Goal: Transaction & Acquisition: Purchase product/service

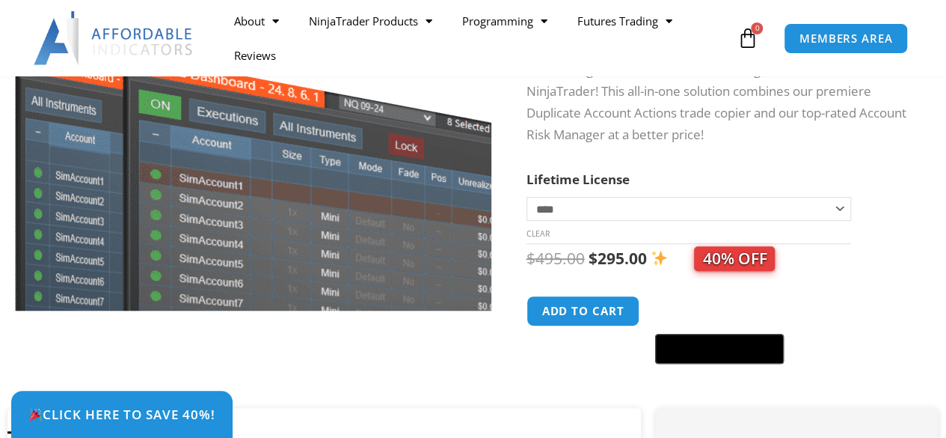
scroll to position [234, 0]
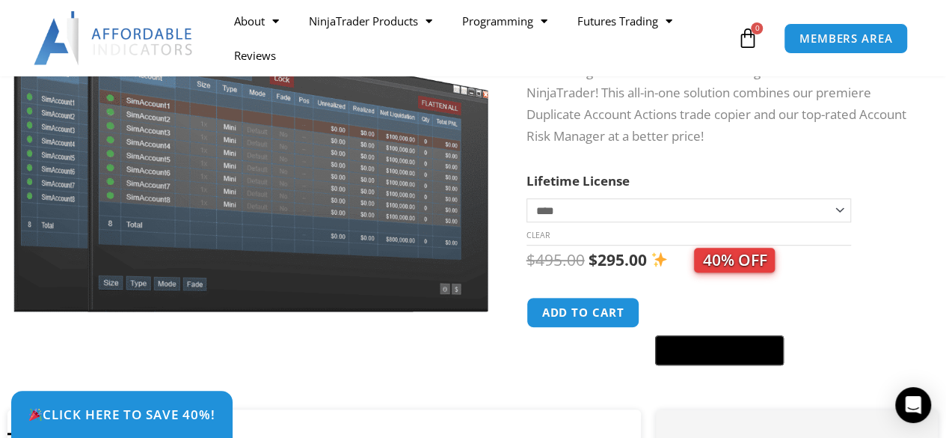
click at [584, 201] on select "**********" at bounding box center [689, 210] width 325 height 24
click at [527, 198] on select "**********" at bounding box center [689, 210] width 325 height 24
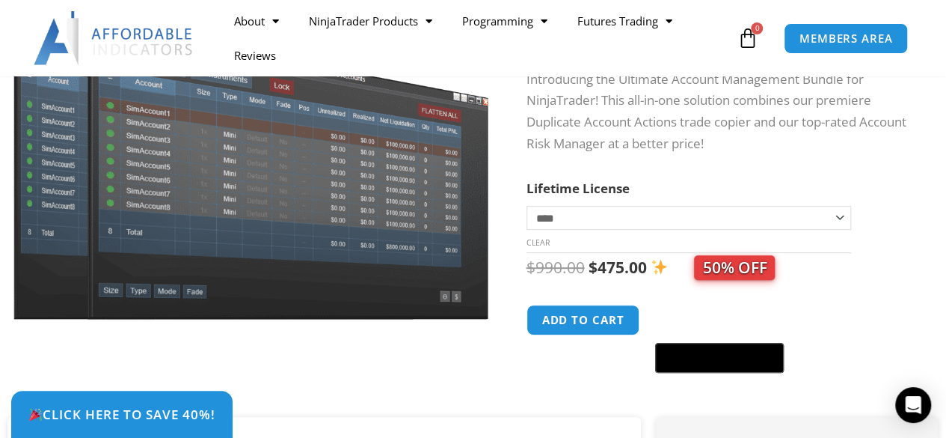
click at [596, 214] on select "**********" at bounding box center [689, 218] width 325 height 24
select select "*"
click at [527, 206] on select "**********" at bounding box center [689, 218] width 325 height 24
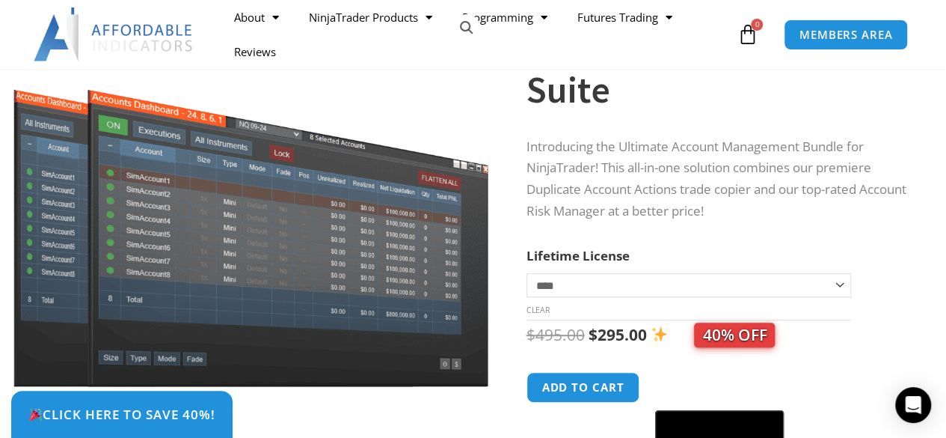
click at [566, 146] on p "Introducing the Ultimate Account Management Bundle for NinjaTrader! This all-in…" at bounding box center [718, 179] width 383 height 87
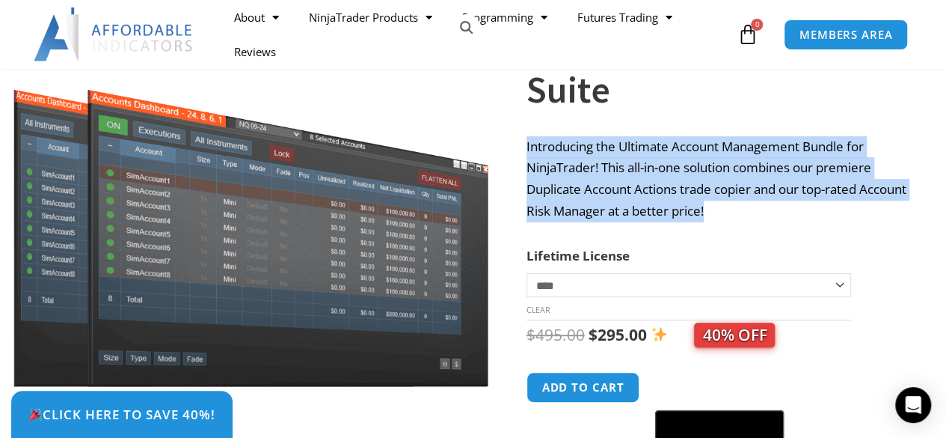
click at [566, 146] on p "Introducing the Ultimate Account Management Bundle for NinjaTrader! This all-in…" at bounding box center [718, 179] width 383 height 87
click at [660, 188] on p "Introducing the Ultimate Account Management Bundle for NinjaTrader! This all-in…" at bounding box center [718, 179] width 383 height 87
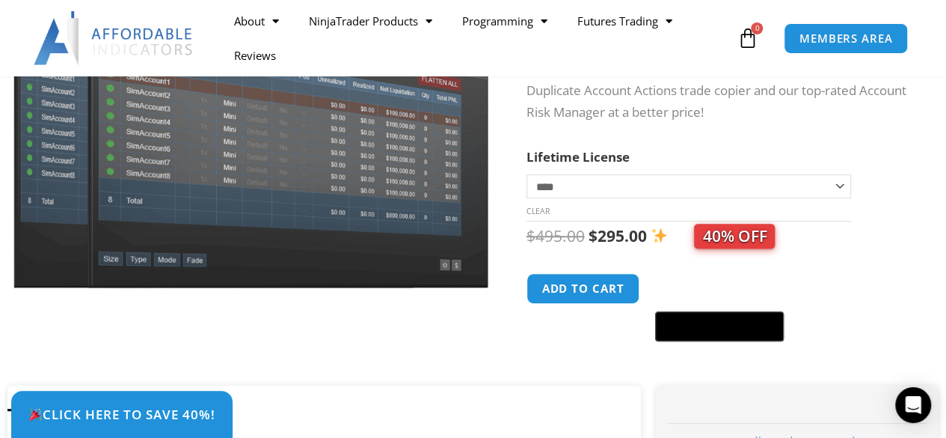
scroll to position [0, 0]
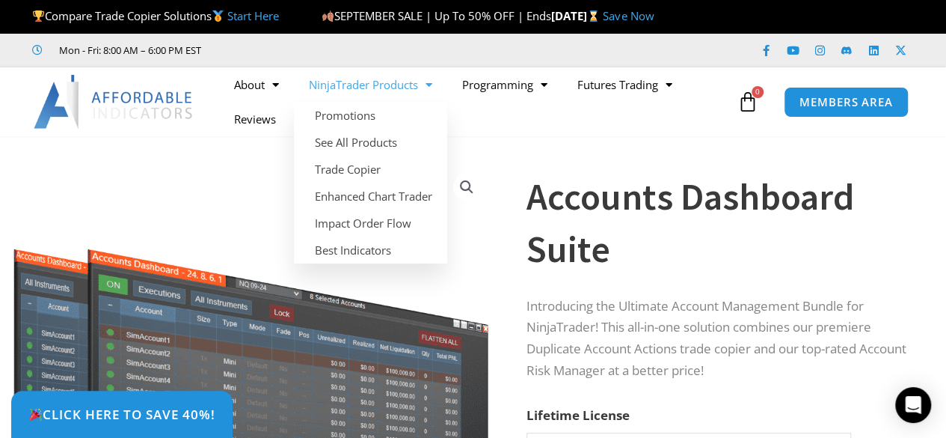
click at [422, 86] on span "Menu" at bounding box center [425, 85] width 14 height 26
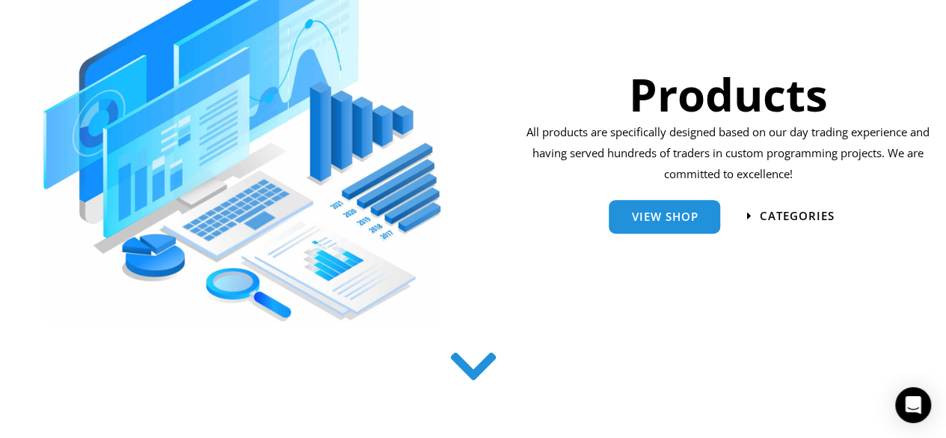
scroll to position [273, 0]
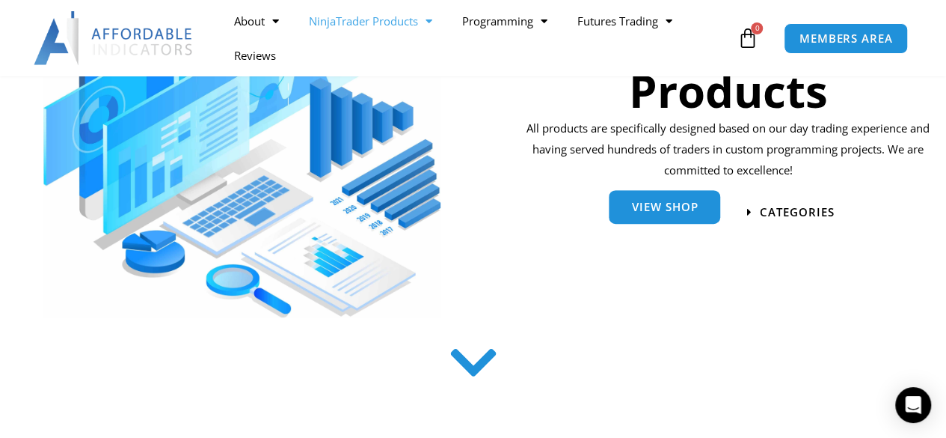
click at [674, 218] on link "View Shop" at bounding box center [664, 207] width 111 height 34
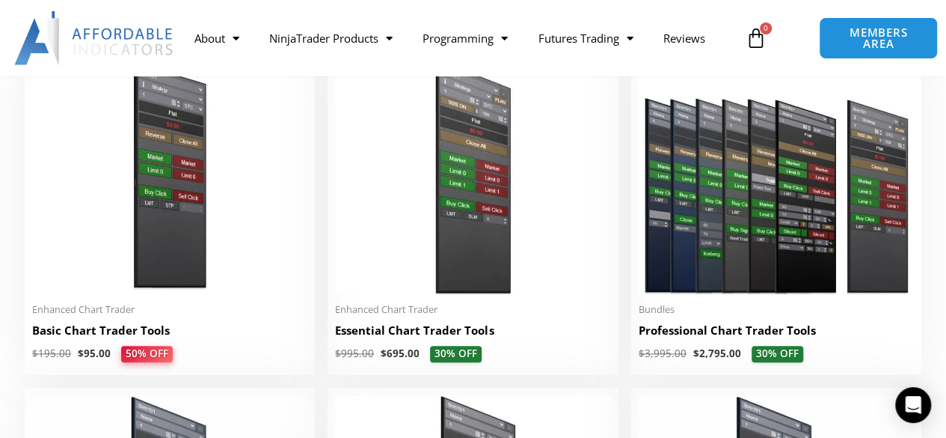
scroll to position [737, 0]
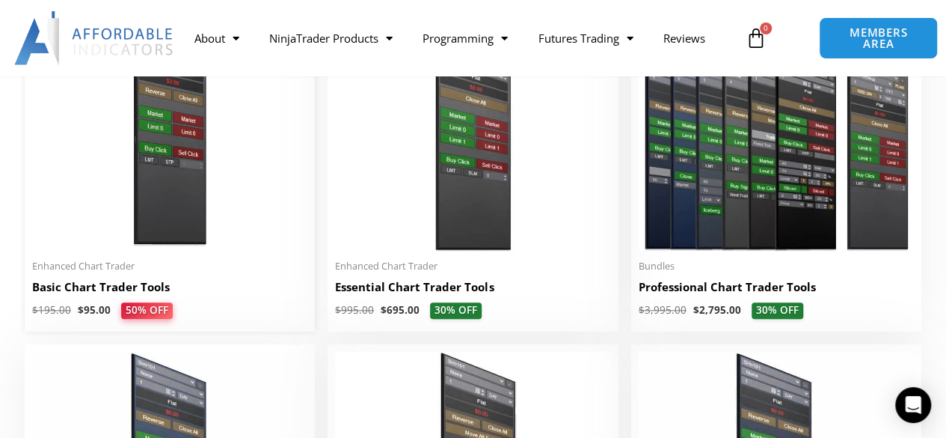
click at [169, 210] on img at bounding box center [169, 132] width 275 height 237
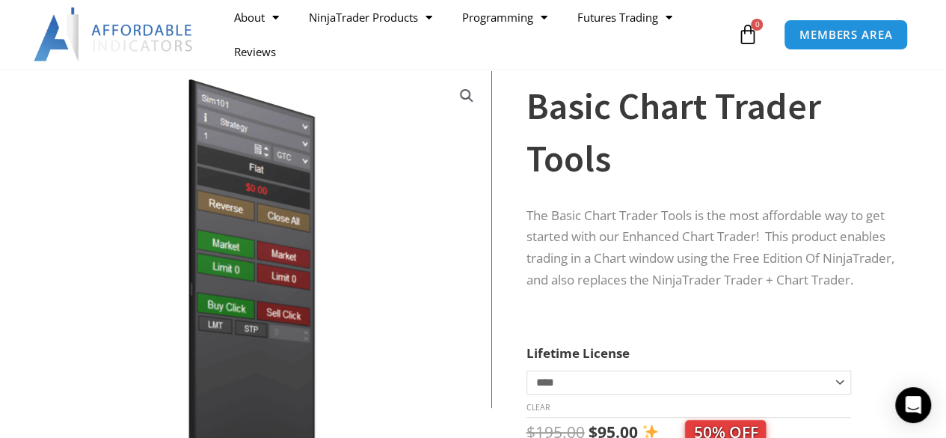
scroll to position [90, 0]
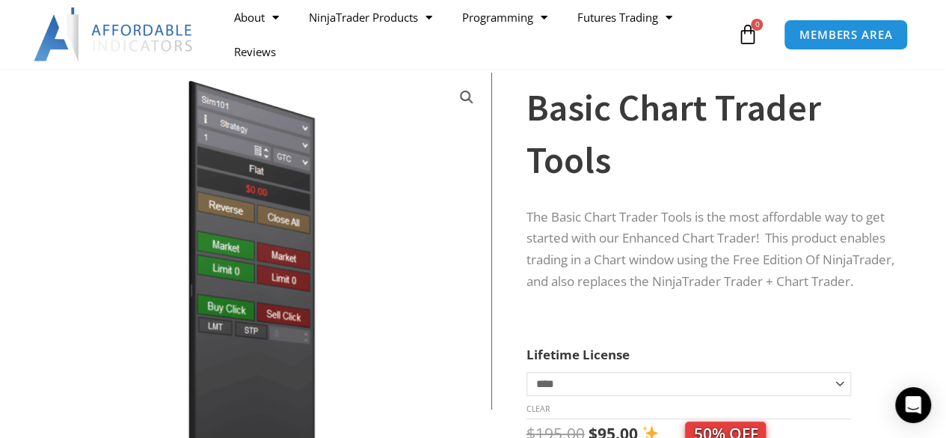
click at [634, 223] on p "The Basic Chart Trader Tools is the most affordable way to get started with our…" at bounding box center [718, 249] width 383 height 87
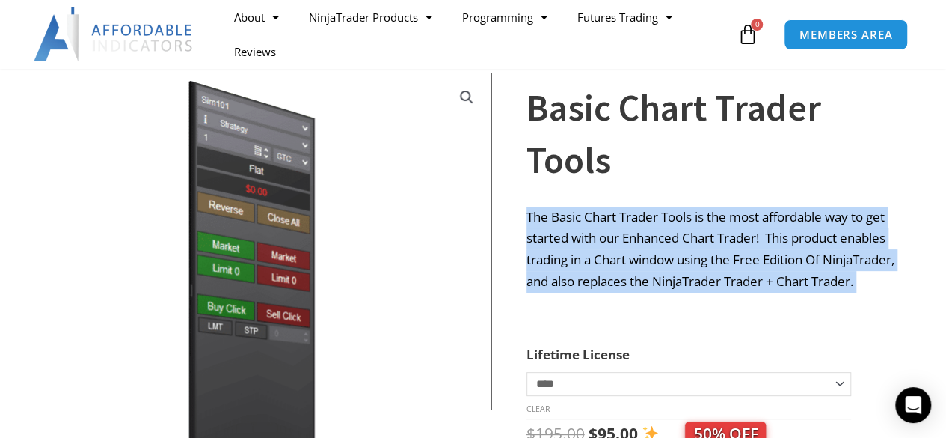
click at [634, 223] on p "The Basic Chart Trader Tools is the most affordable way to get started with our…" at bounding box center [718, 249] width 383 height 87
click at [645, 233] on p "The Basic Chart Trader Tools is the most affordable way to get started with our…" at bounding box center [718, 249] width 383 height 87
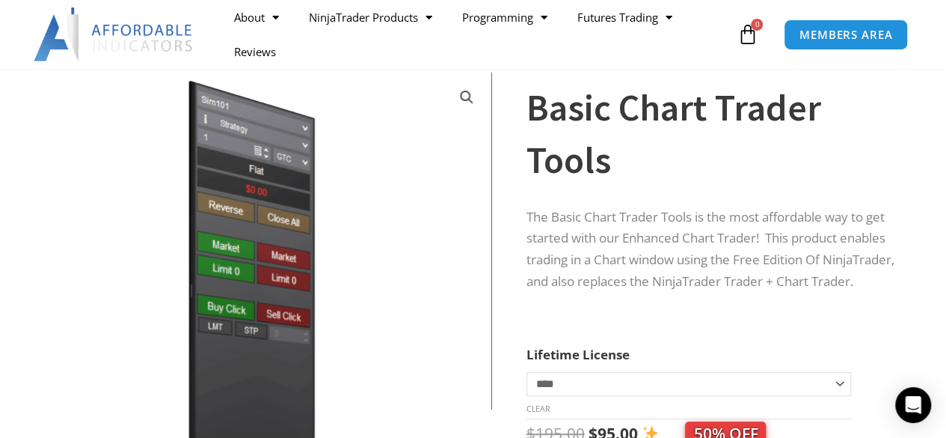
click at [631, 261] on p "The Basic Chart Trader Tools is the most affordable way to get started with our…" at bounding box center [718, 249] width 383 height 87
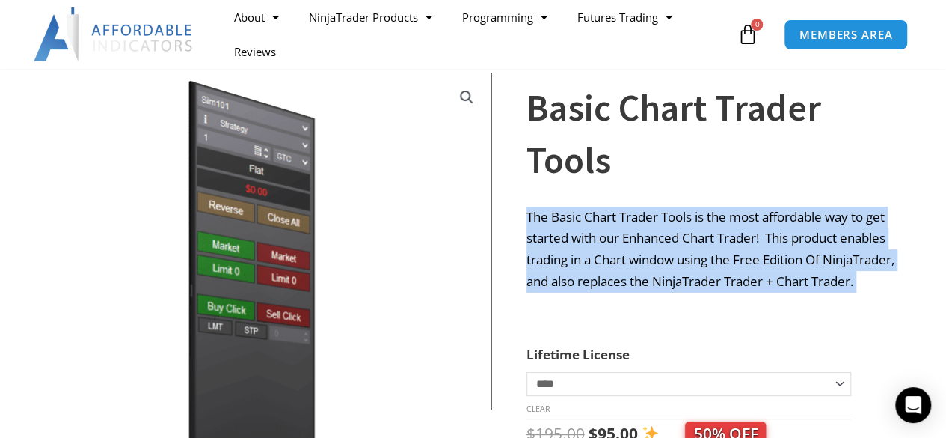
click at [631, 261] on p "The Basic Chart Trader Tools is the most affordable way to get started with our…" at bounding box center [718, 249] width 383 height 87
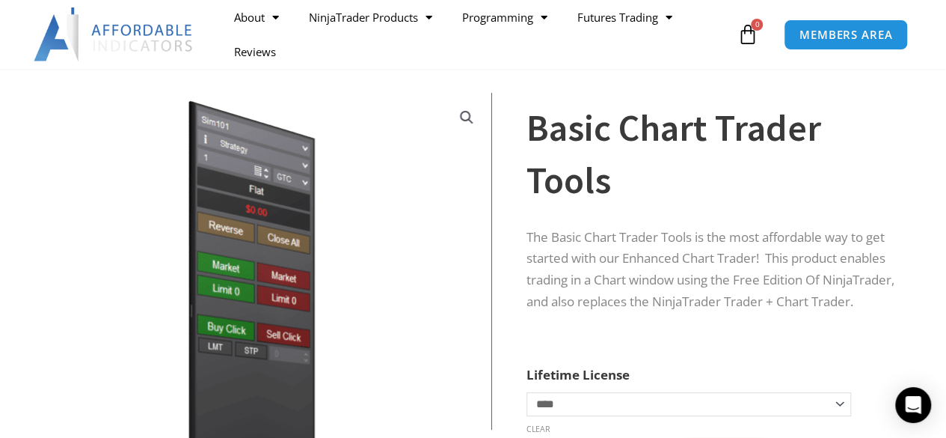
scroll to position [55, 0]
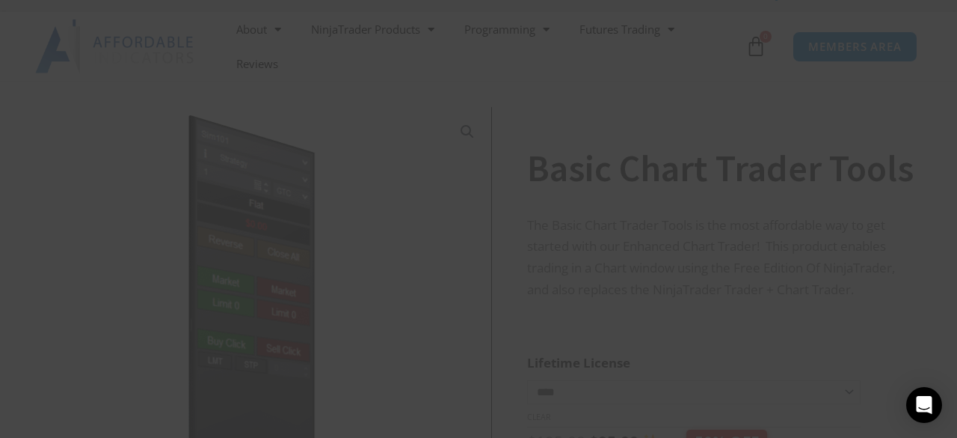
click at [762, 14] on span at bounding box center [766, 11] width 24 height 9
